Goal: Browse casually

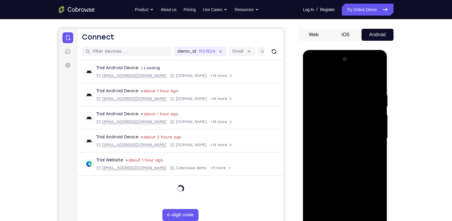
click at [345, 218] on div at bounding box center [345, 137] width 75 height 167
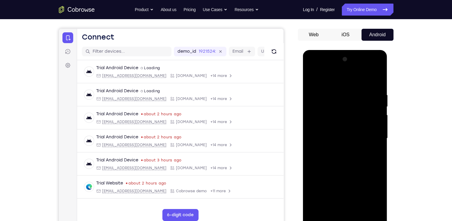
click at [370, 192] on div at bounding box center [345, 137] width 75 height 167
click at [332, 78] on div at bounding box center [345, 137] width 75 height 167
click at [374, 140] on div at bounding box center [345, 137] width 75 height 167
click at [340, 152] on div at bounding box center [345, 137] width 75 height 167
click at [332, 137] on div at bounding box center [345, 137] width 75 height 167
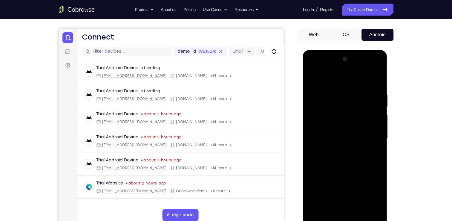
click at [326, 129] on div at bounding box center [345, 137] width 75 height 167
click at [333, 138] on div at bounding box center [345, 137] width 75 height 167
click at [336, 161] on div at bounding box center [345, 137] width 75 height 167
click at [344, 164] on div at bounding box center [345, 137] width 75 height 167
click at [358, 173] on div at bounding box center [345, 137] width 75 height 167
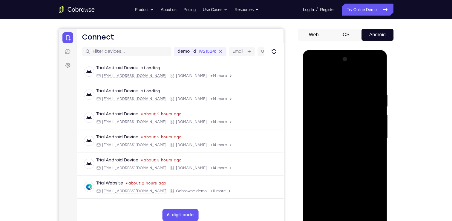
click at [377, 134] on div at bounding box center [345, 137] width 75 height 167
click at [335, 85] on div at bounding box center [345, 137] width 75 height 167
click at [374, 119] on div at bounding box center [345, 137] width 75 height 167
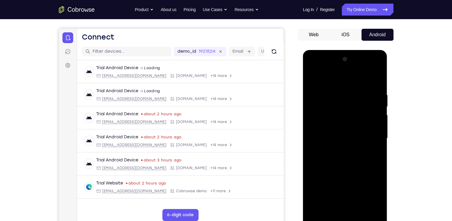
click at [375, 79] on div at bounding box center [345, 137] width 75 height 167
click at [317, 209] on div at bounding box center [345, 137] width 75 height 167
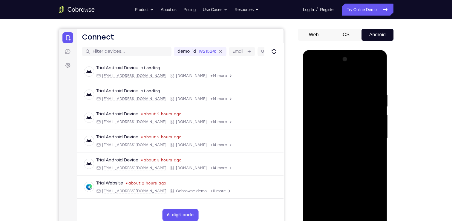
drag, startPoint x: 346, startPoint y: 84, endPoint x: 347, endPoint y: 152, distance: 67.6
click at [347, 152] on div at bounding box center [345, 137] width 75 height 167
drag, startPoint x: 362, startPoint y: 158, endPoint x: 361, endPoint y: 126, distance: 31.4
click at [361, 126] on div at bounding box center [345, 137] width 75 height 167
click at [379, 132] on div at bounding box center [345, 137] width 75 height 167
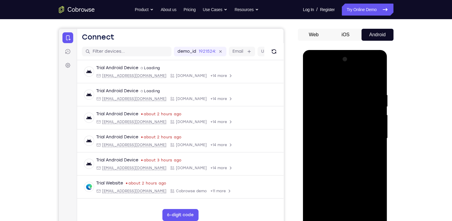
drag, startPoint x: 356, startPoint y: 161, endPoint x: 374, endPoint y: 99, distance: 65.1
click at [374, 99] on div at bounding box center [345, 137] width 75 height 167
drag, startPoint x: 348, startPoint y: 168, endPoint x: 374, endPoint y: 82, distance: 90.1
click at [374, 82] on div at bounding box center [345, 137] width 75 height 167
drag, startPoint x: 340, startPoint y: 180, endPoint x: 368, endPoint y: 86, distance: 97.3
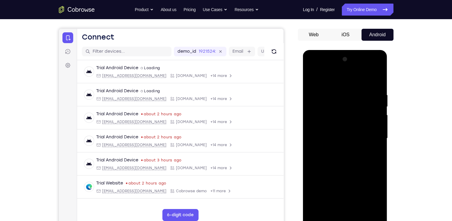
click at [368, 86] on div at bounding box center [345, 137] width 75 height 167
drag, startPoint x: 348, startPoint y: 176, endPoint x: 388, endPoint y: 80, distance: 104.4
click at [388, 80] on div at bounding box center [345, 139] width 85 height 179
drag, startPoint x: 354, startPoint y: 194, endPoint x: 386, endPoint y: 91, distance: 107.7
click at [386, 91] on div at bounding box center [345, 139] width 85 height 178
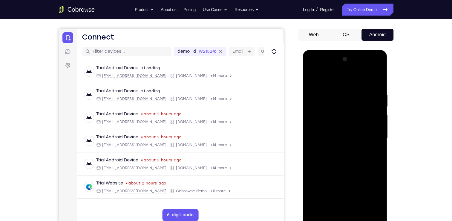
drag, startPoint x: 359, startPoint y: 144, endPoint x: 361, endPoint y: 168, distance: 23.4
click at [361, 168] on div at bounding box center [345, 137] width 75 height 167
click at [370, 208] on div at bounding box center [345, 137] width 75 height 167
drag, startPoint x: 359, startPoint y: 105, endPoint x: 349, endPoint y: 191, distance: 85.8
click at [349, 191] on div at bounding box center [345, 137] width 75 height 167
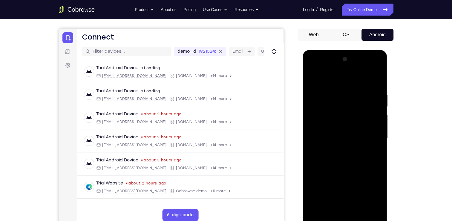
drag, startPoint x: 368, startPoint y: 131, endPoint x: 359, endPoint y: 164, distance: 34.1
click at [359, 164] on div at bounding box center [345, 137] width 75 height 167
click at [314, 122] on div at bounding box center [345, 137] width 75 height 167
click at [368, 117] on div at bounding box center [345, 137] width 75 height 167
click at [376, 60] on div at bounding box center [345, 137] width 75 height 167
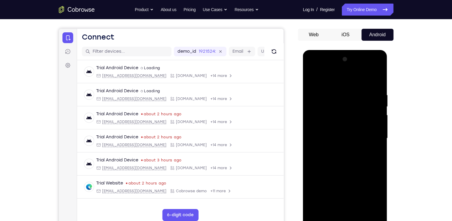
click at [316, 208] on div at bounding box center [345, 137] width 75 height 167
click at [339, 88] on div at bounding box center [345, 137] width 75 height 167
click at [377, 91] on div at bounding box center [345, 137] width 75 height 167
click at [377, 98] on div at bounding box center [345, 137] width 75 height 167
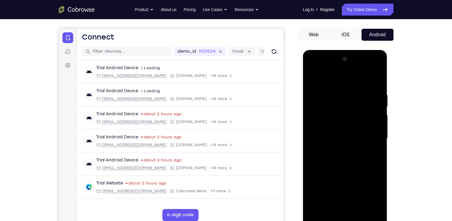
click at [377, 98] on div at bounding box center [345, 137] width 75 height 167
click at [375, 82] on div at bounding box center [345, 137] width 75 height 167
drag, startPoint x: 346, startPoint y: 108, endPoint x: 346, endPoint y: 180, distance: 72.4
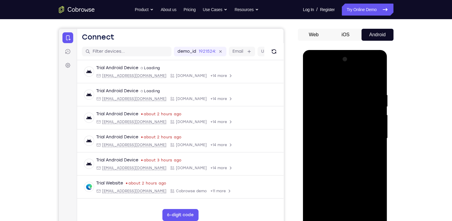
click at [346, 180] on div at bounding box center [345, 137] width 75 height 167
click at [337, 95] on div at bounding box center [345, 137] width 75 height 167
click at [375, 107] on div at bounding box center [345, 137] width 75 height 167
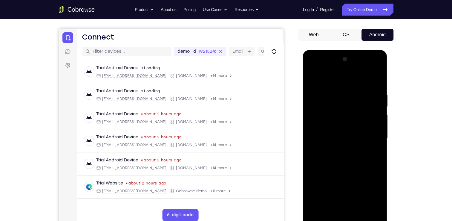
click at [375, 107] on div at bounding box center [345, 137] width 75 height 167
click at [377, 82] on div at bounding box center [345, 137] width 75 height 167
drag, startPoint x: 354, startPoint y: 178, endPoint x: 371, endPoint y: 112, distance: 68.3
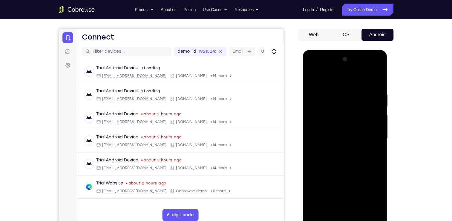
click at [371, 112] on div at bounding box center [345, 137] width 75 height 167
click at [333, 208] on div at bounding box center [345, 137] width 75 height 167
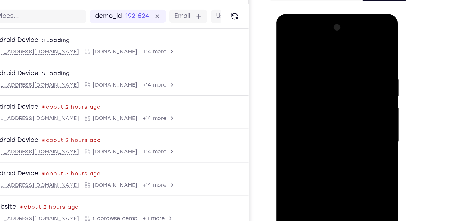
scroll to position [49, 0]
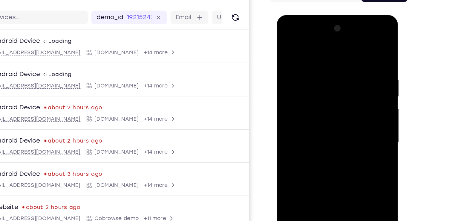
drag, startPoint x: 320, startPoint y: 138, endPoint x: 337, endPoint y: 73, distance: 67.2
click at [337, 73] on div at bounding box center [318, 102] width 75 height 167
drag, startPoint x: 327, startPoint y: 117, endPoint x: 339, endPoint y: 73, distance: 45.3
click at [339, 73] on div at bounding box center [318, 102] width 75 height 167
drag, startPoint x: 322, startPoint y: 112, endPoint x: 336, endPoint y: 61, distance: 53.6
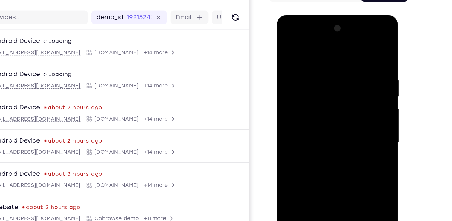
click at [336, 61] on div at bounding box center [318, 102] width 75 height 167
drag, startPoint x: 322, startPoint y: 127, endPoint x: 335, endPoint y: 67, distance: 61.8
click at [335, 67] on div at bounding box center [318, 102] width 75 height 167
drag, startPoint x: 324, startPoint y: 119, endPoint x: 346, endPoint y: 54, distance: 68.9
click at [346, 54] on div at bounding box center [318, 102] width 75 height 167
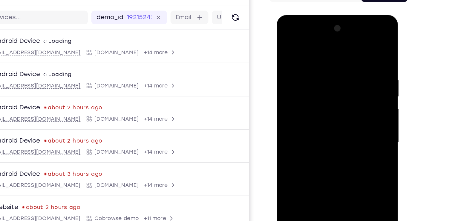
drag, startPoint x: 335, startPoint y: 138, endPoint x: 352, endPoint y: 66, distance: 73.7
click at [352, 66] on div at bounding box center [318, 102] width 75 height 167
drag, startPoint x: 324, startPoint y: 138, endPoint x: 353, endPoint y: 46, distance: 96.8
click at [353, 46] on div at bounding box center [318, 102] width 75 height 167
drag, startPoint x: 328, startPoint y: 131, endPoint x: 340, endPoint y: 71, distance: 60.9
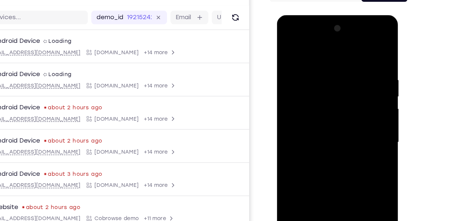
click at [340, 71] on div at bounding box center [318, 102] width 75 height 167
drag, startPoint x: 332, startPoint y: 116, endPoint x: 344, endPoint y: 65, distance: 53.2
click at [344, 65] on div at bounding box center [318, 102] width 75 height 167
click at [318, 74] on div at bounding box center [318, 102] width 75 height 167
drag, startPoint x: 318, startPoint y: 88, endPoint x: 320, endPoint y: 153, distance: 64.9
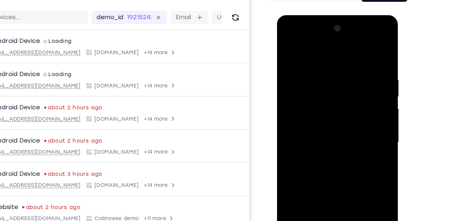
click at [320, 153] on div at bounding box center [318, 102] width 75 height 167
drag, startPoint x: 319, startPoint y: 109, endPoint x: 317, endPoint y: 142, distance: 32.9
click at [317, 142] on div at bounding box center [318, 102] width 75 height 167
click at [351, 80] on div at bounding box center [318, 102] width 75 height 167
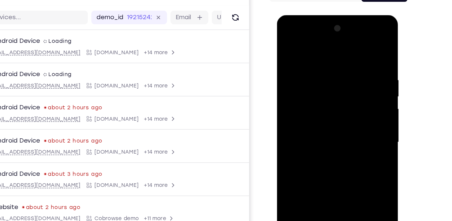
click at [351, 80] on div at bounding box center [318, 102] width 75 height 167
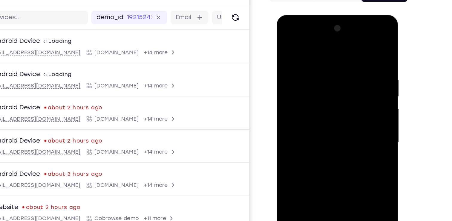
click at [351, 80] on div at bounding box center [318, 102] width 75 height 167
click at [292, 172] on div at bounding box center [318, 102] width 75 height 167
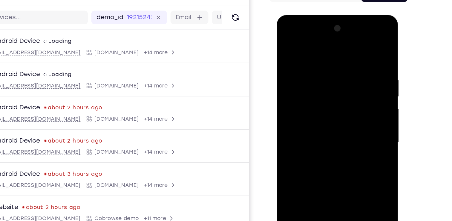
scroll to position [49, 0]
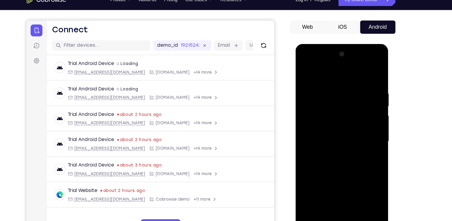
drag, startPoint x: 344, startPoint y: 105, endPoint x: 343, endPoint y: 209, distance: 103.8
click at [343, 209] on div at bounding box center [337, 131] width 75 height 167
drag, startPoint x: 342, startPoint y: 98, endPoint x: 339, endPoint y: 209, distance: 110.7
click at [339, 209] on div at bounding box center [337, 131] width 75 height 167
drag, startPoint x: 339, startPoint y: 80, endPoint x: 334, endPoint y: 171, distance: 91.3
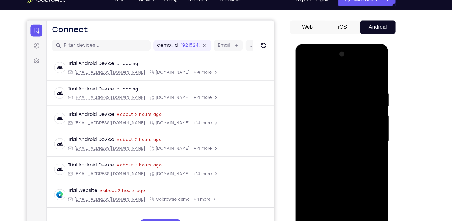
click at [334, 171] on div at bounding box center [337, 131] width 75 height 167
click at [331, 82] on div at bounding box center [337, 131] width 75 height 167
click at [364, 94] on div at bounding box center [337, 131] width 75 height 167
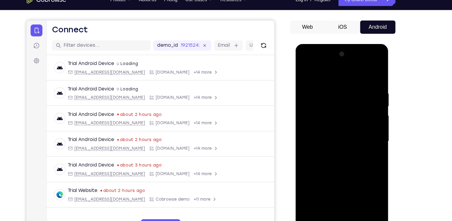
click at [370, 74] on div at bounding box center [337, 131] width 75 height 167
click at [354, 92] on div at bounding box center [337, 131] width 75 height 167
click at [368, 91] on div at bounding box center [337, 131] width 75 height 167
click at [369, 75] on div at bounding box center [337, 131] width 75 height 167
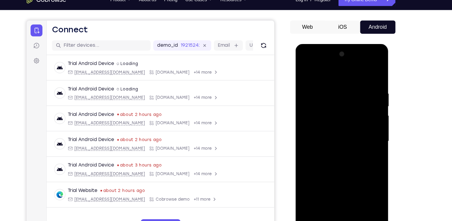
drag, startPoint x: 337, startPoint y: 169, endPoint x: 346, endPoint y: 127, distance: 42.8
click at [346, 127] on div at bounding box center [337, 131] width 75 height 167
click at [373, 116] on div at bounding box center [337, 131] width 75 height 167
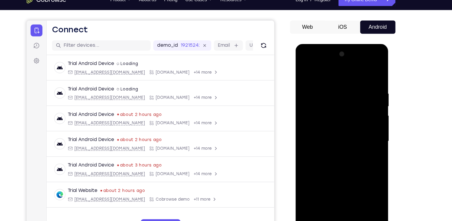
click at [373, 116] on div at bounding box center [337, 131] width 75 height 167
drag, startPoint x: 349, startPoint y: 180, endPoint x: 362, endPoint y: 91, distance: 89.9
click at [362, 91] on div at bounding box center [337, 131] width 75 height 167
drag, startPoint x: 348, startPoint y: 164, endPoint x: 366, endPoint y: 86, distance: 80.3
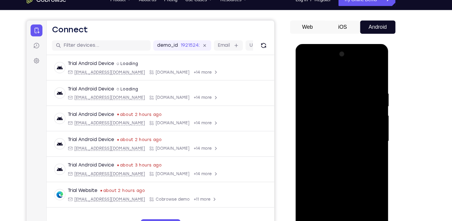
click at [366, 86] on div at bounding box center [337, 131] width 75 height 167
drag, startPoint x: 349, startPoint y: 182, endPoint x: 365, endPoint y: 80, distance: 103.3
click at [365, 80] on div at bounding box center [337, 131] width 75 height 167
drag, startPoint x: 347, startPoint y: 160, endPoint x: 359, endPoint y: 93, distance: 68.1
click at [359, 93] on div at bounding box center [337, 131] width 75 height 167
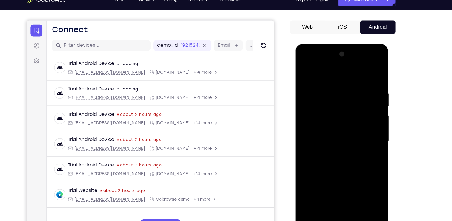
drag, startPoint x: 356, startPoint y: 100, endPoint x: 354, endPoint y: 138, distance: 38.3
click at [354, 138] on div at bounding box center [337, 131] width 75 height 167
click at [370, 138] on div at bounding box center [337, 131] width 75 height 167
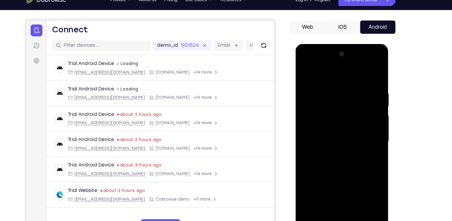
click at [370, 138] on div at bounding box center [337, 131] width 75 height 167
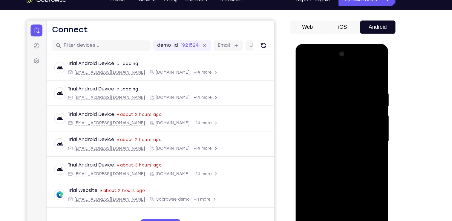
drag, startPoint x: 348, startPoint y: 153, endPoint x: 353, endPoint y: 77, distance: 77.0
click at [353, 77] on div at bounding box center [337, 131] width 75 height 167
drag, startPoint x: 336, startPoint y: 164, endPoint x: 352, endPoint y: 95, distance: 71.4
click at [352, 95] on div at bounding box center [337, 131] width 75 height 167
click at [312, 202] on div at bounding box center [337, 131] width 75 height 167
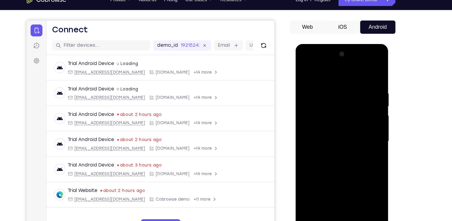
click at [312, 202] on div at bounding box center [337, 131] width 75 height 167
drag, startPoint x: 336, startPoint y: 74, endPoint x: 347, endPoint y: 205, distance: 131.4
click at [347, 205] on div at bounding box center [337, 131] width 75 height 167
click at [348, 204] on div at bounding box center [337, 131] width 75 height 167
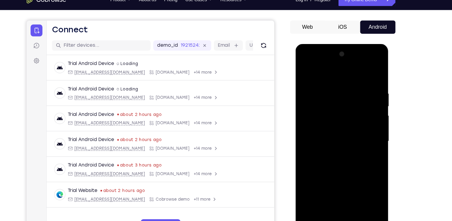
click at [338, 163] on div at bounding box center [337, 131] width 75 height 167
drag, startPoint x: 354, startPoint y: 100, endPoint x: 302, endPoint y: 104, distance: 51.9
click at [302, 104] on div at bounding box center [337, 131] width 75 height 167
drag, startPoint x: 348, startPoint y: 105, endPoint x: 299, endPoint y: 111, distance: 49.4
click at [299, 111] on div at bounding box center [338, 133] width 85 height 178
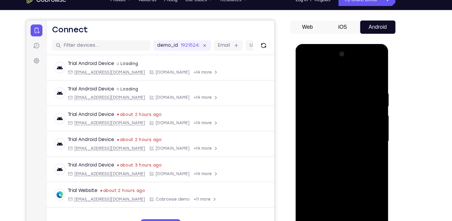
click at [305, 69] on div at bounding box center [337, 131] width 75 height 167
click at [307, 202] on div at bounding box center [337, 131] width 75 height 167
